Goal: Information Seeking & Learning: Learn about a topic

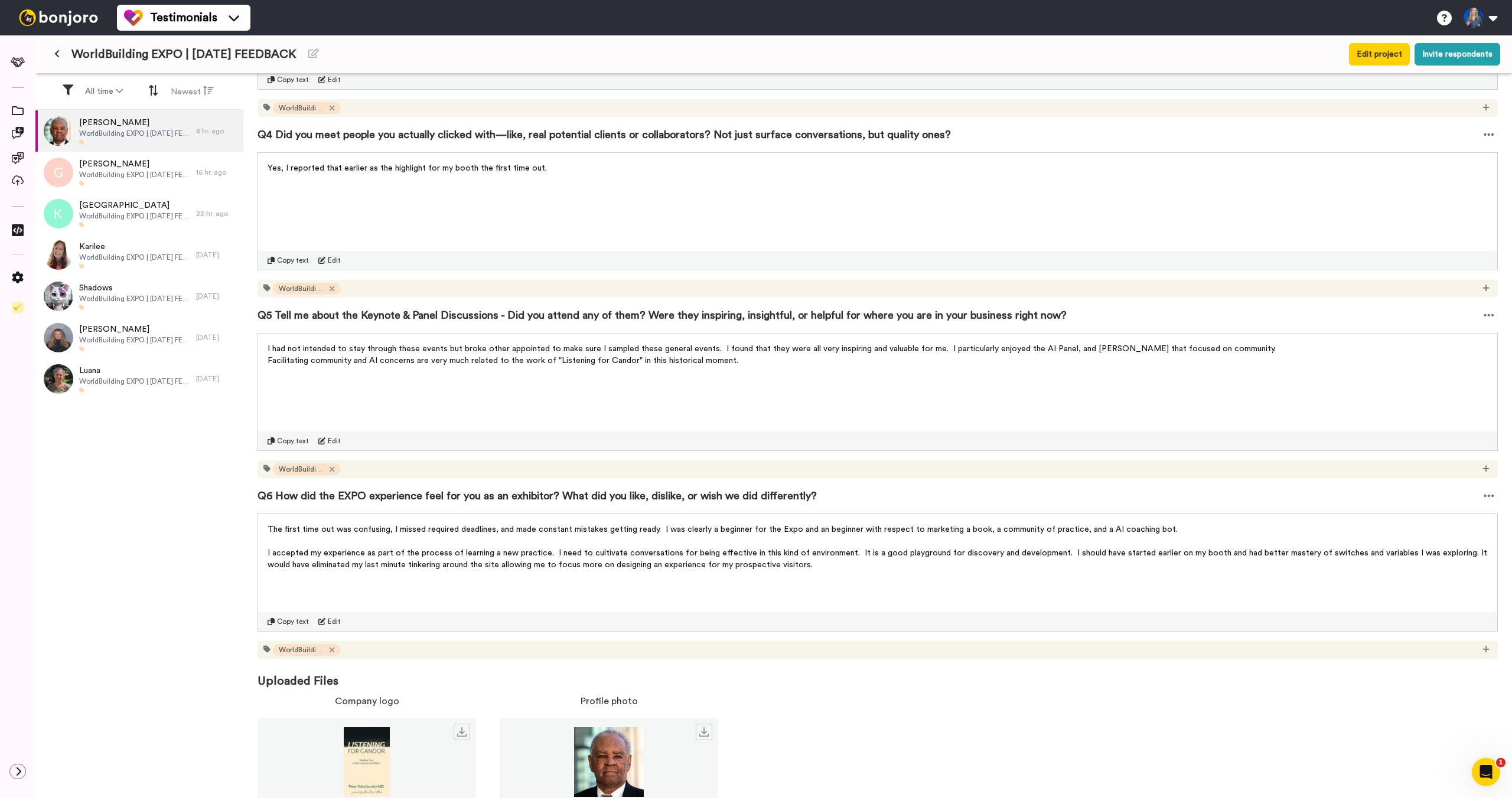
scroll to position [691, 0]
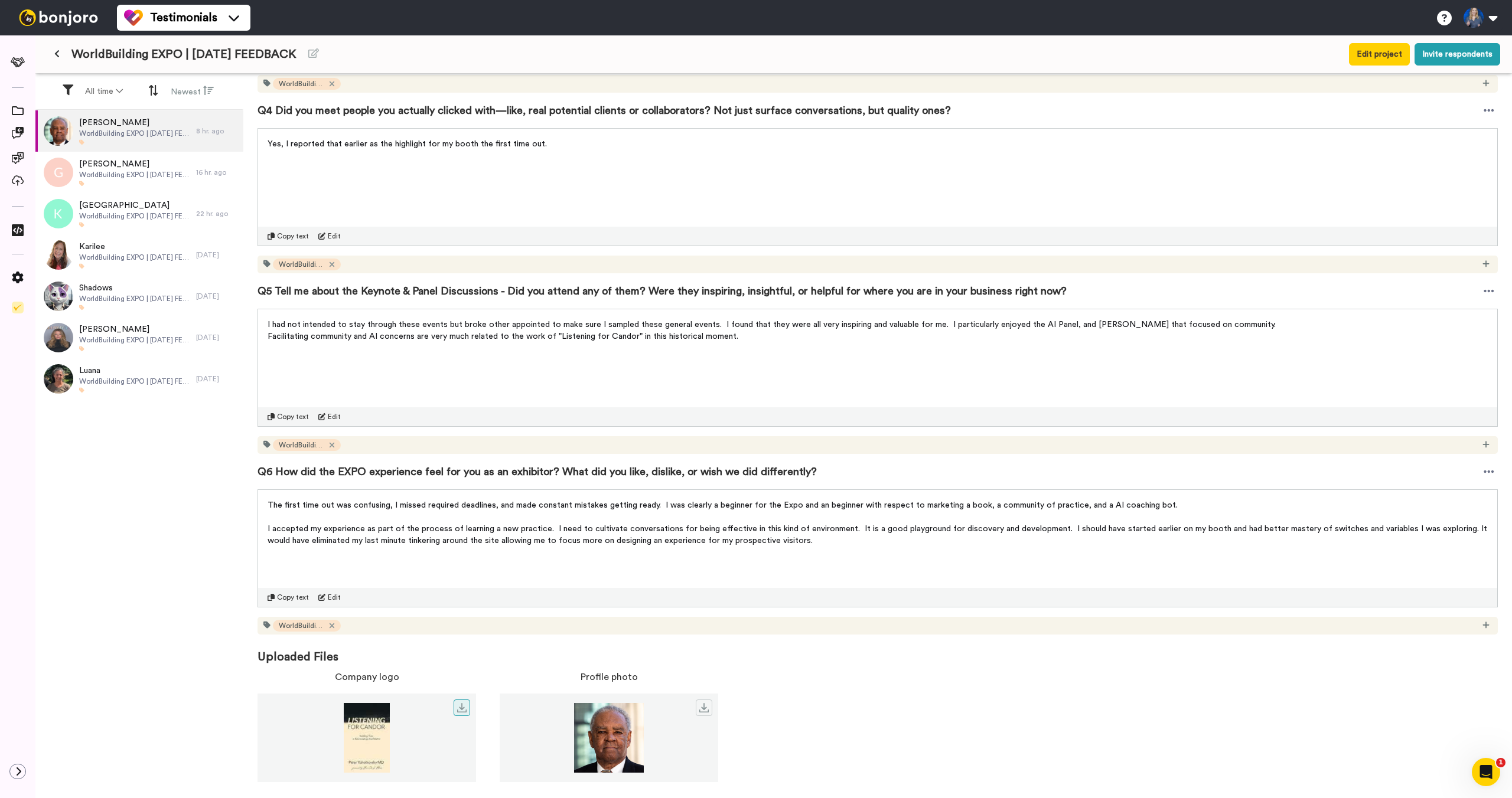
click at [388, 723] on img at bounding box center [367, 738] width 218 height 70
click at [379, 737] on img at bounding box center [367, 738] width 218 height 70
click at [370, 719] on img at bounding box center [367, 738] width 218 height 70
click at [293, 645] on span "Uploaded Files" at bounding box center [878, 650] width 1241 height 31
click at [111, 167] on span "[PERSON_NAME]" at bounding box center [135, 163] width 111 height 11
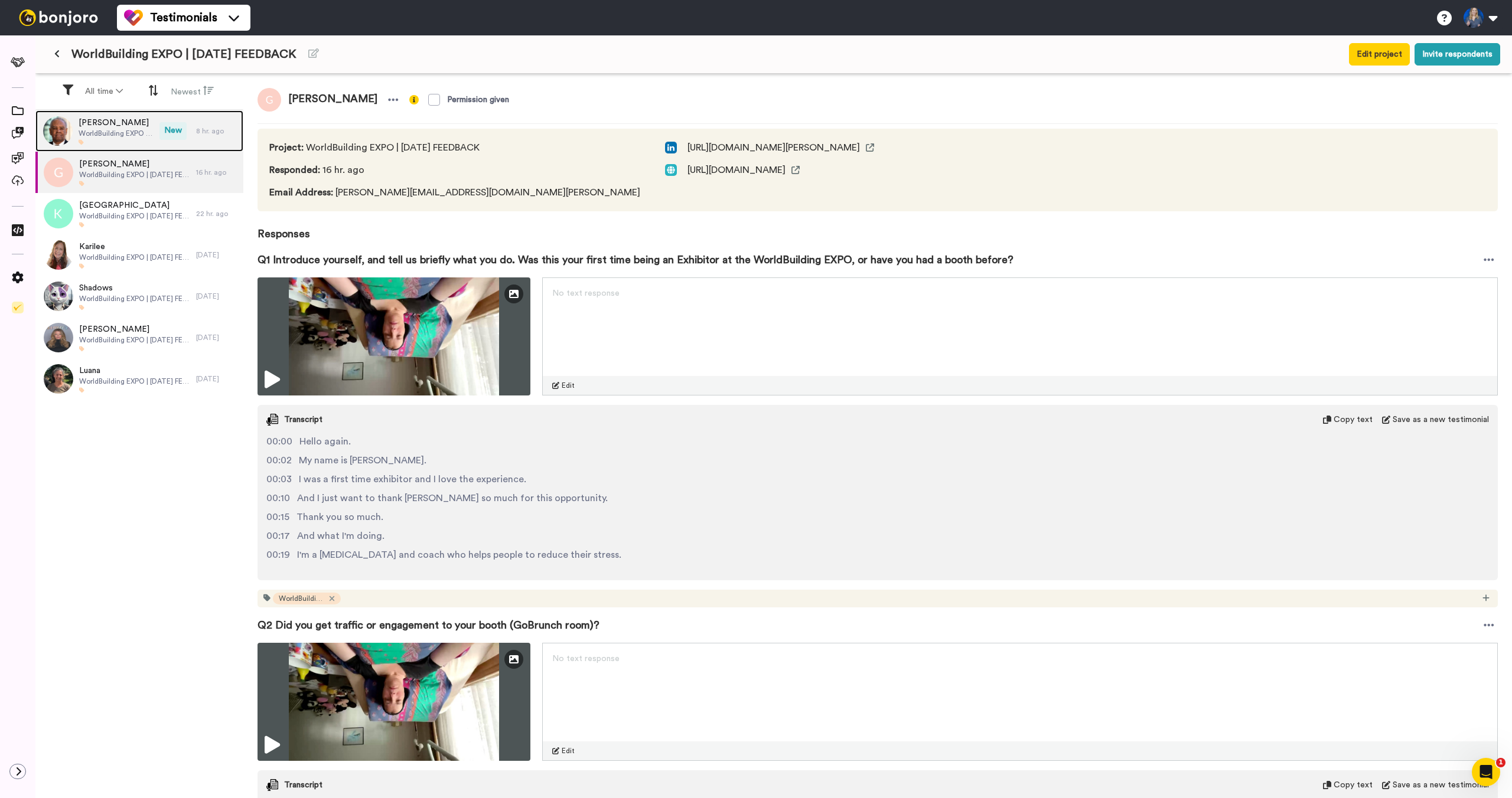
click at [108, 146] on div "[PERSON_NAME] WorldBuilding EXPO | [DATE] FEEDBACK" at bounding box center [97, 131] width 124 height 41
